Goal: Task Accomplishment & Management: Use online tool/utility

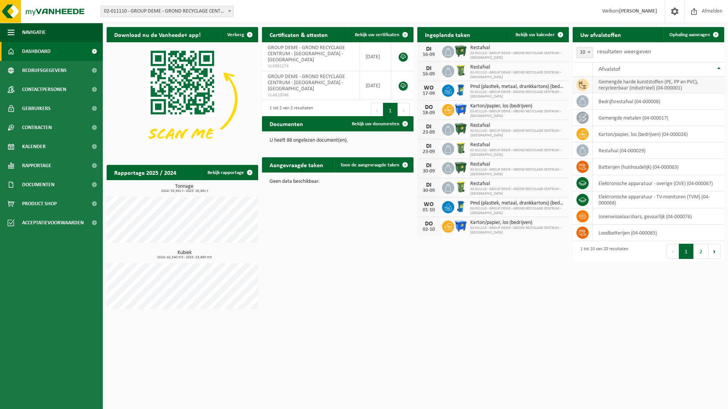
click at [646, 86] on td "gemengde harde kunststoffen (PE, PP en PVC), recycleerbaar (industrieel) (04-00…" at bounding box center [658, 85] width 131 height 17
click at [684, 34] on span "Ophaling aanvragen" at bounding box center [689, 34] width 41 height 5
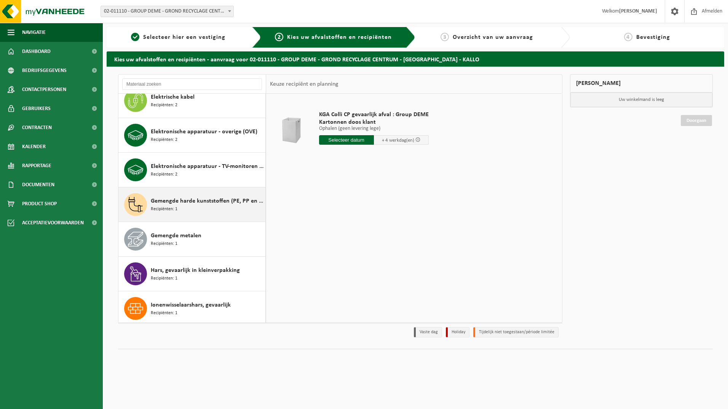
click at [168, 207] on span "Recipiënten: 1" at bounding box center [164, 209] width 27 height 7
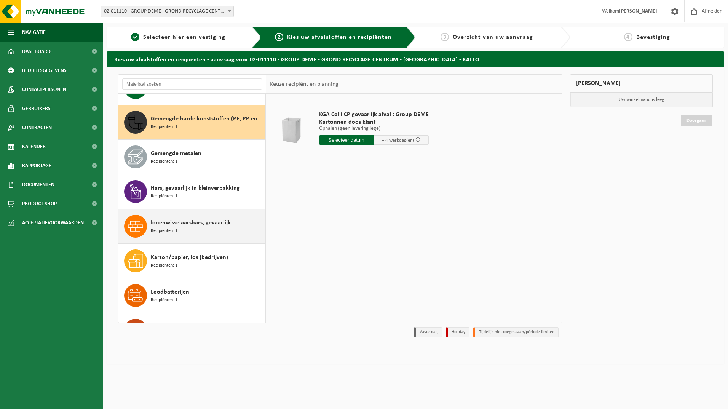
scroll to position [208, 0]
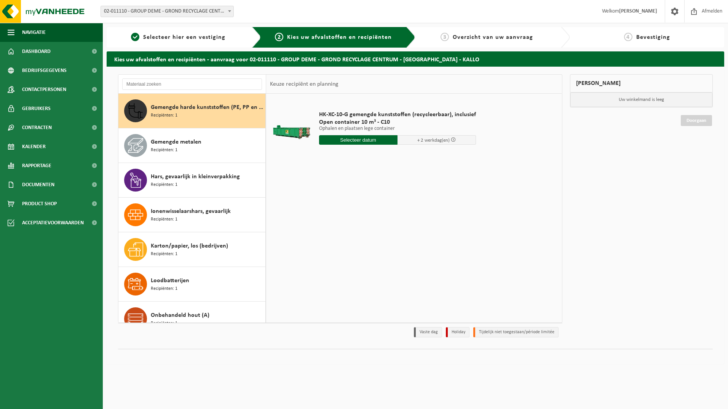
click at [354, 140] on input "text" at bounding box center [358, 140] width 78 height 10
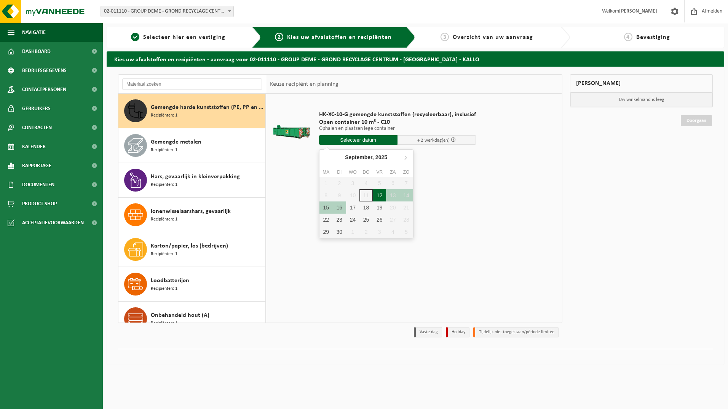
click at [378, 195] on div "12" at bounding box center [379, 195] width 13 height 12
type input "Van 2025-09-12"
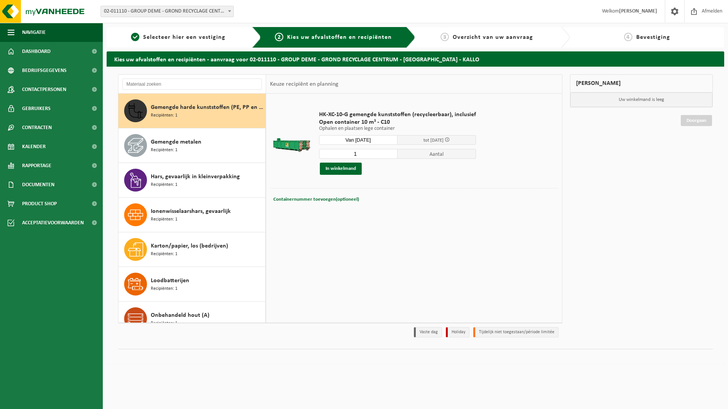
click at [391, 154] on input "1" at bounding box center [358, 154] width 78 height 10
type input "2"
click at [389, 152] on input "2" at bounding box center [358, 154] width 78 height 10
click at [349, 168] on button "In winkelmand" at bounding box center [341, 169] width 42 height 12
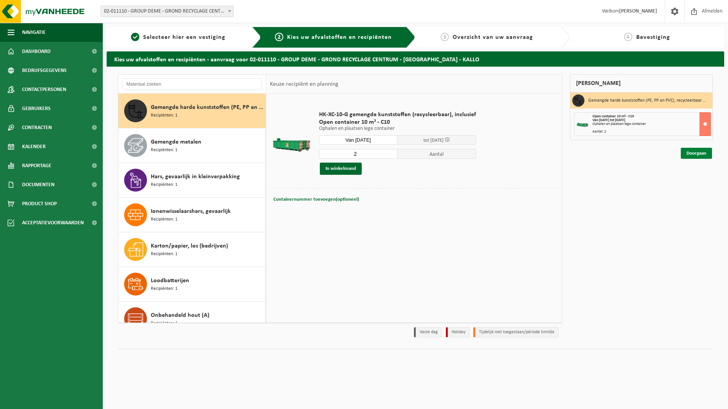
click at [689, 153] on link "Doorgaan" at bounding box center [696, 153] width 31 height 11
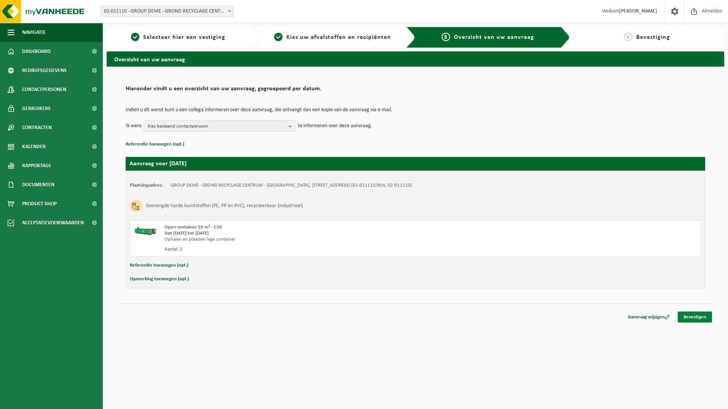
click at [693, 315] on link "Bevestigen" at bounding box center [695, 316] width 34 height 11
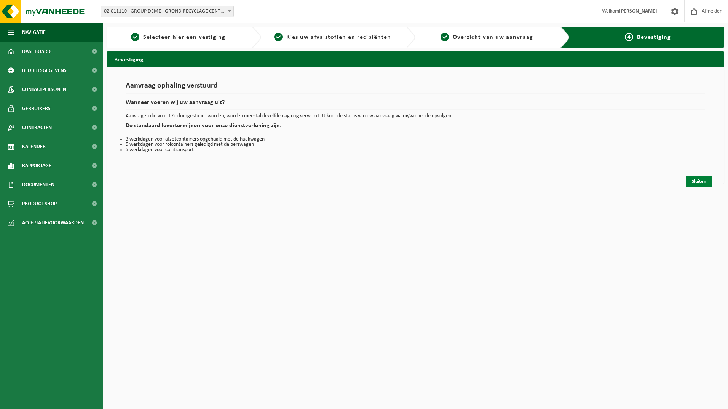
click at [694, 177] on link "Sluiten" at bounding box center [699, 181] width 26 height 11
